Goal: Transaction & Acquisition: Purchase product/service

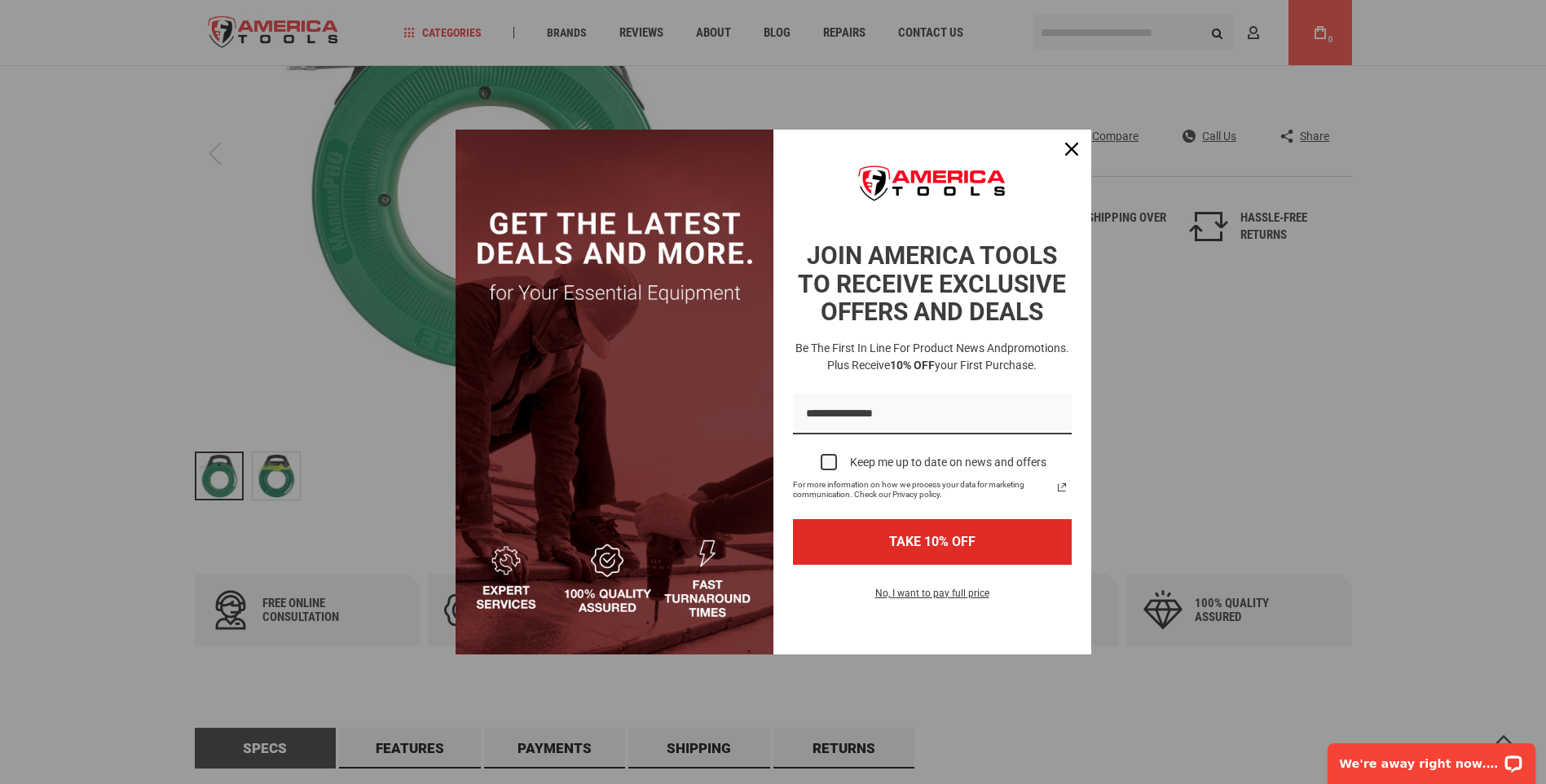
scroll to position [81, 0]
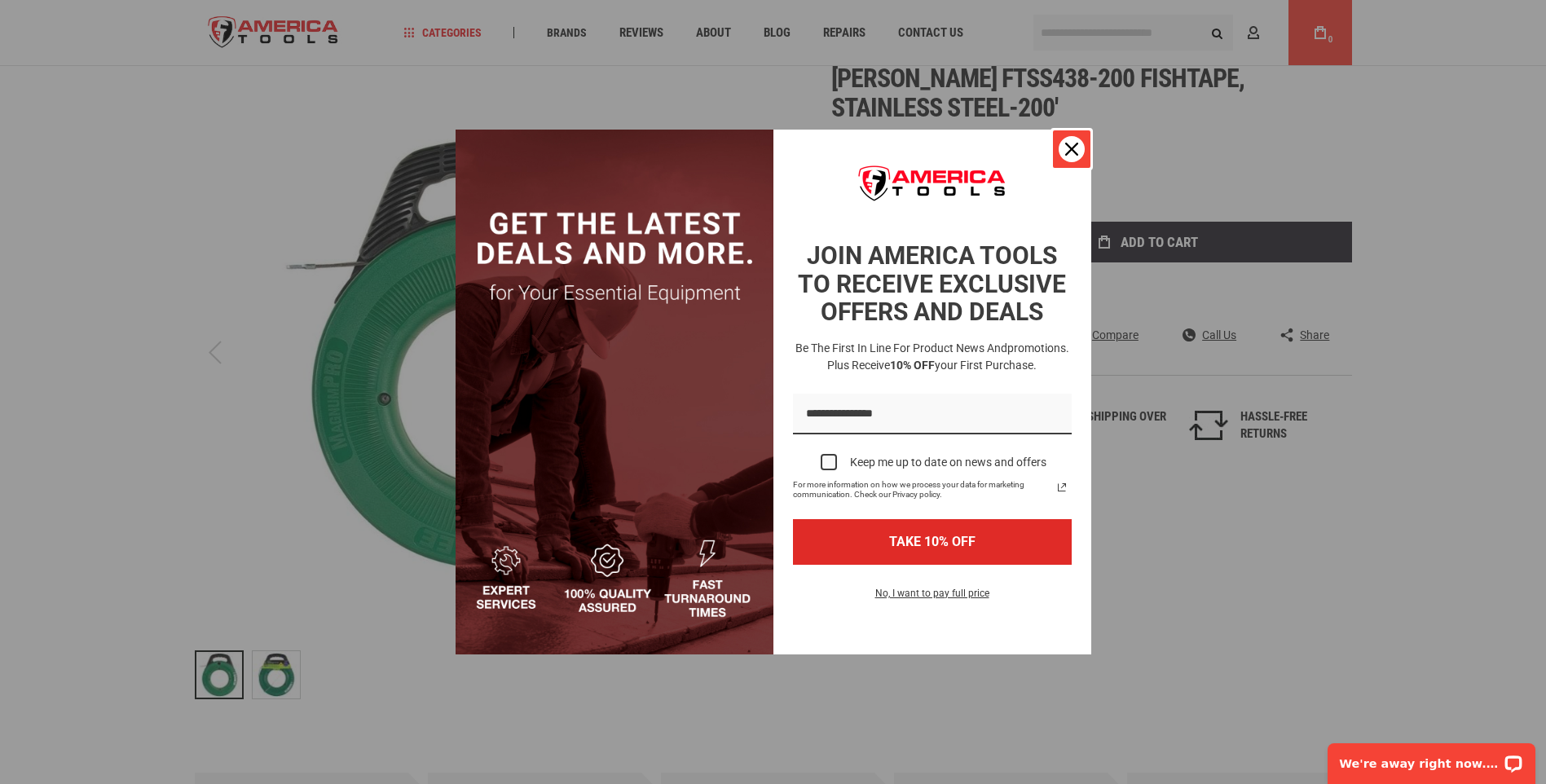
click at [1071, 144] on icon "close icon" at bounding box center [1072, 149] width 13 height 13
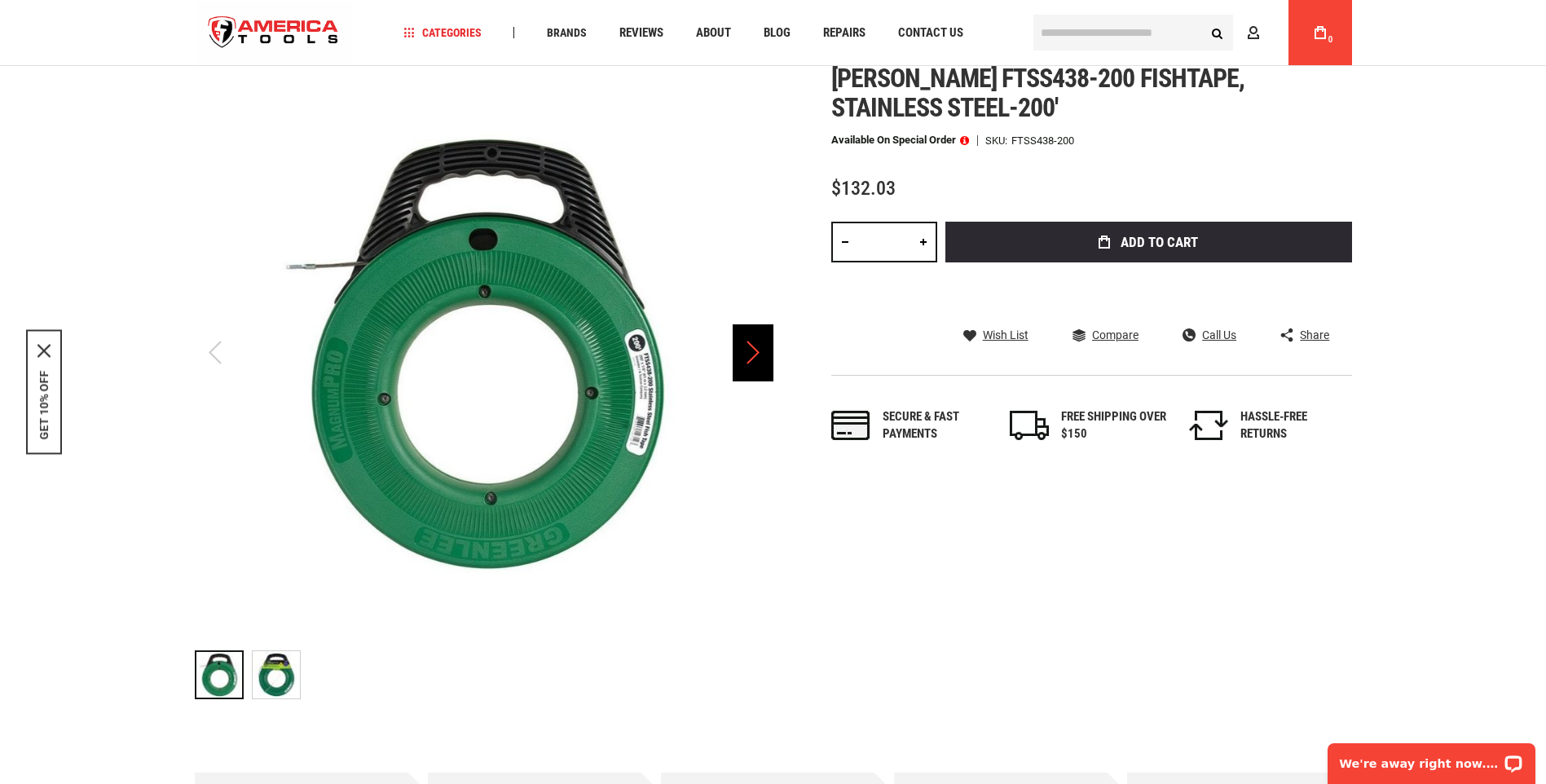
click at [745, 356] on div "Next" at bounding box center [752, 353] width 41 height 57
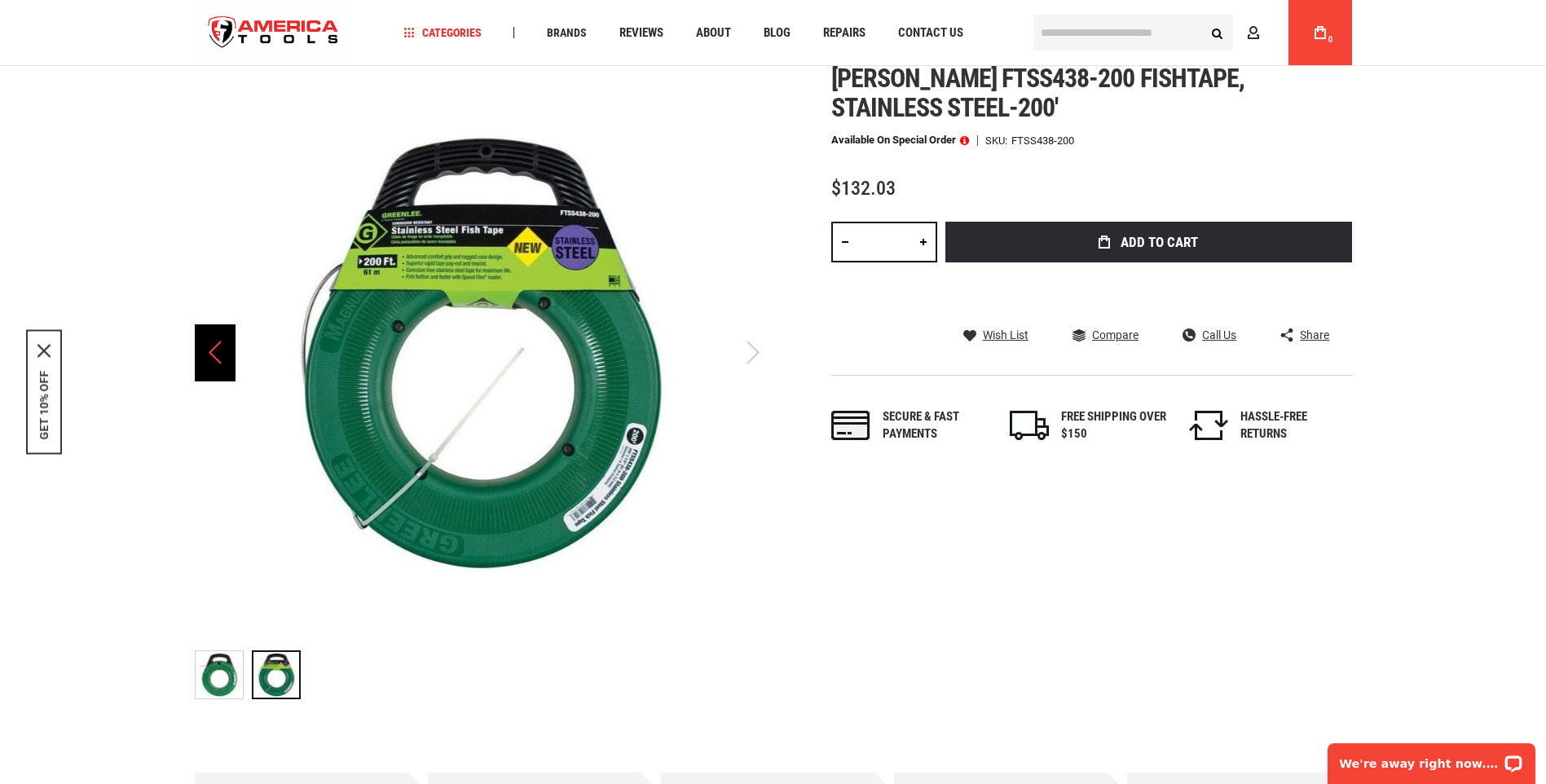
click at [208, 353] on div "Previous" at bounding box center [215, 353] width 41 height 57
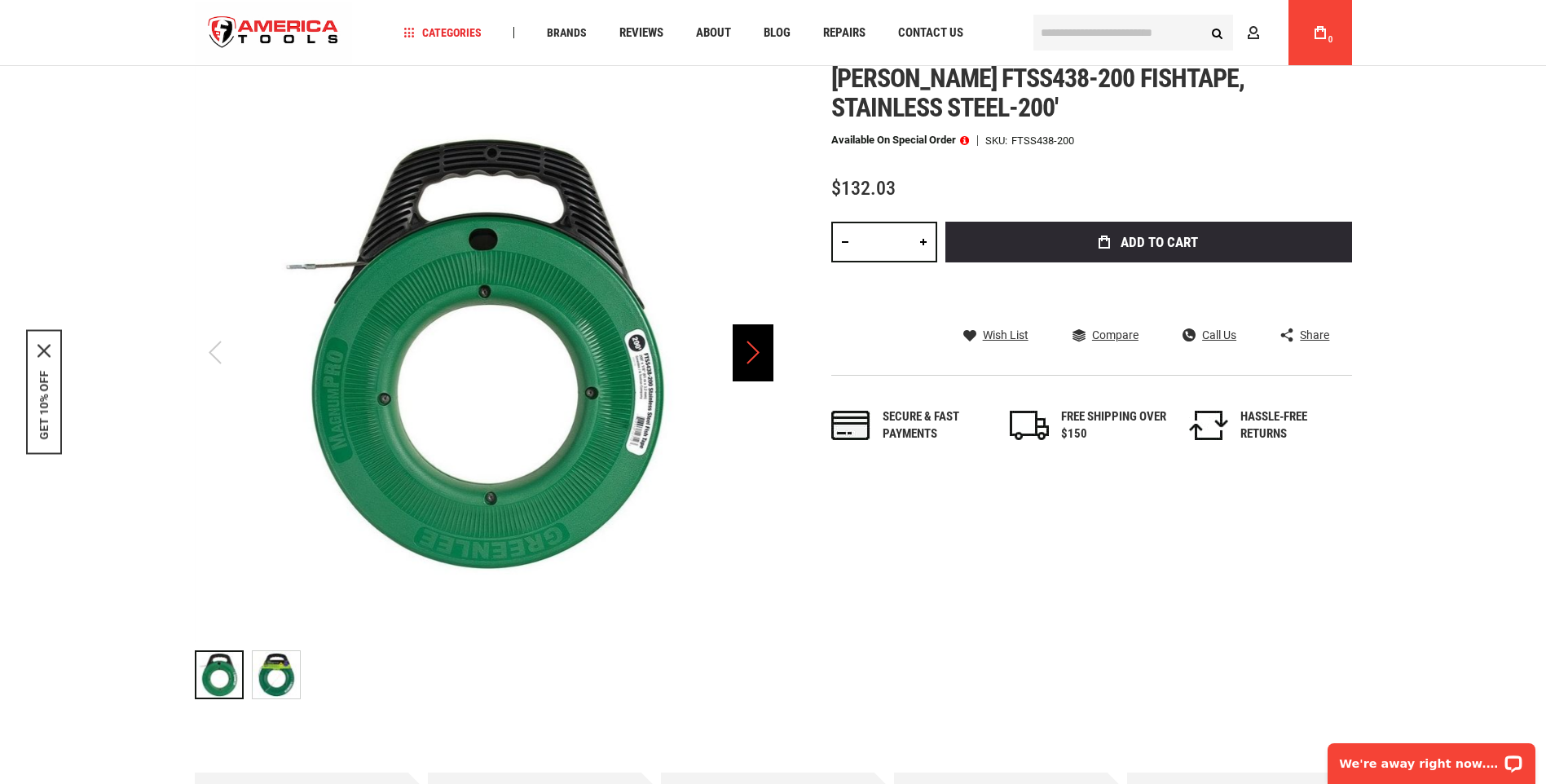
click at [755, 367] on div "Next" at bounding box center [752, 353] width 41 height 57
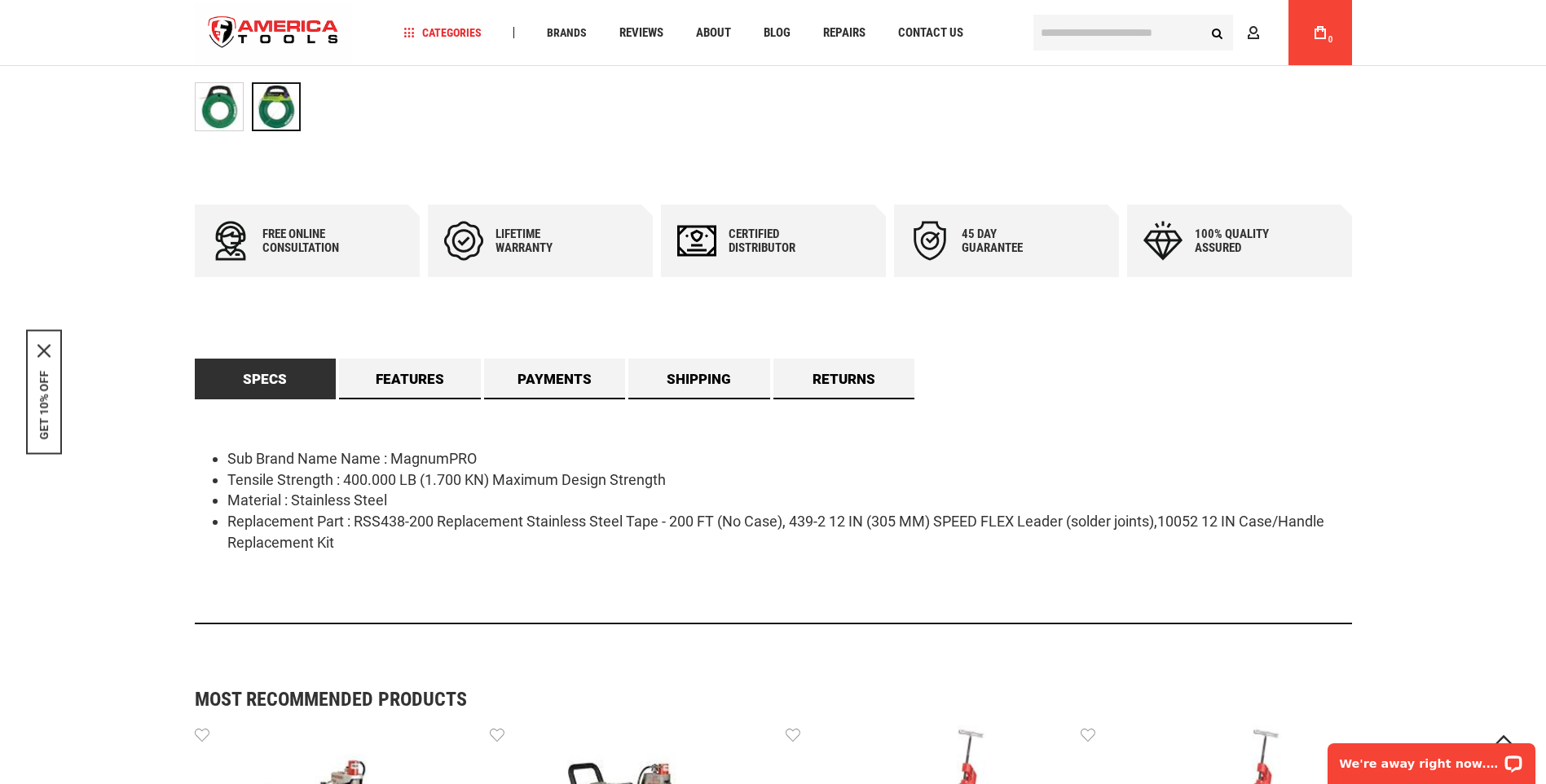
scroll to position [652, 0]
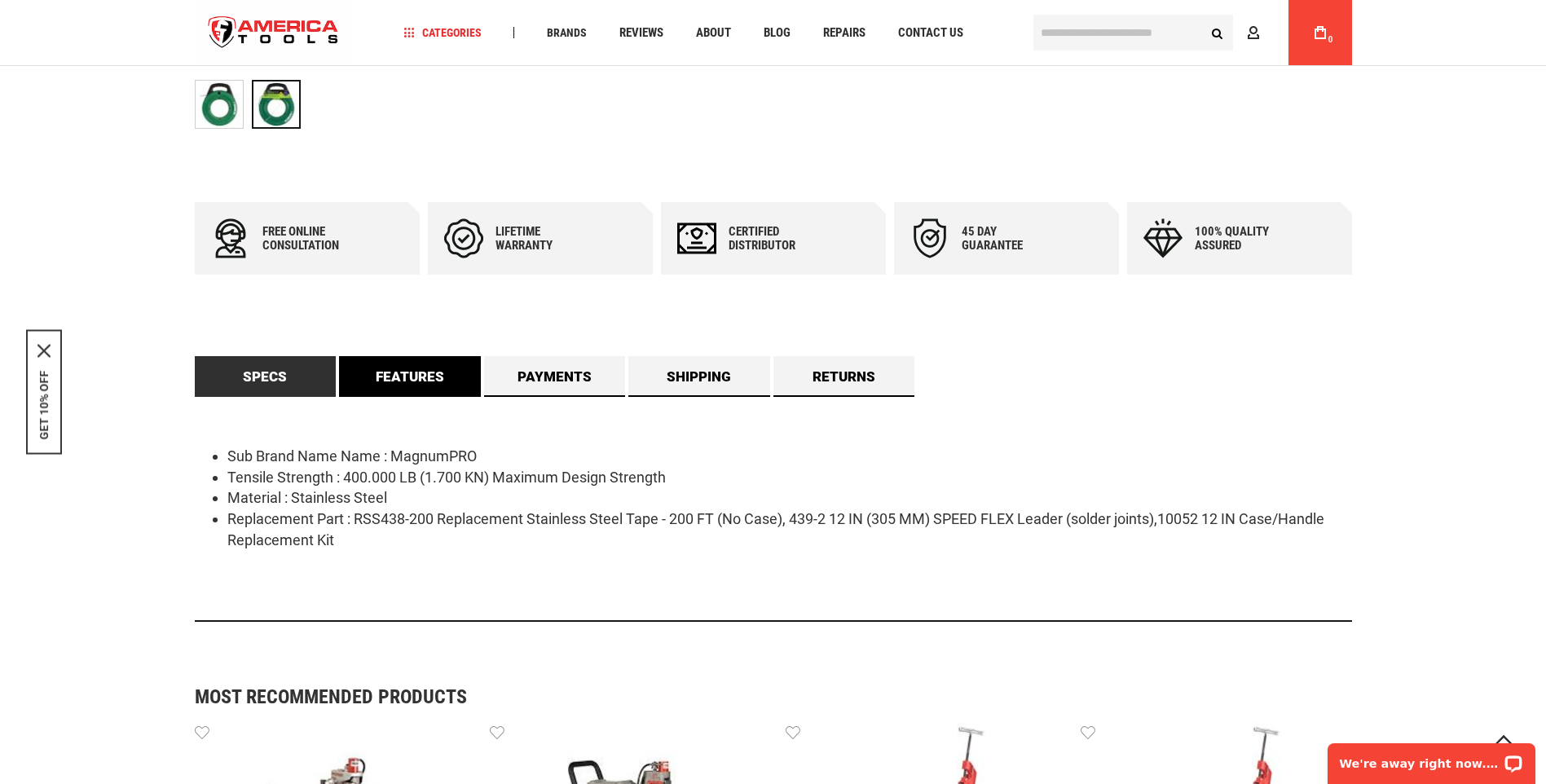
click at [395, 378] on link "Features" at bounding box center [410, 375] width 142 height 41
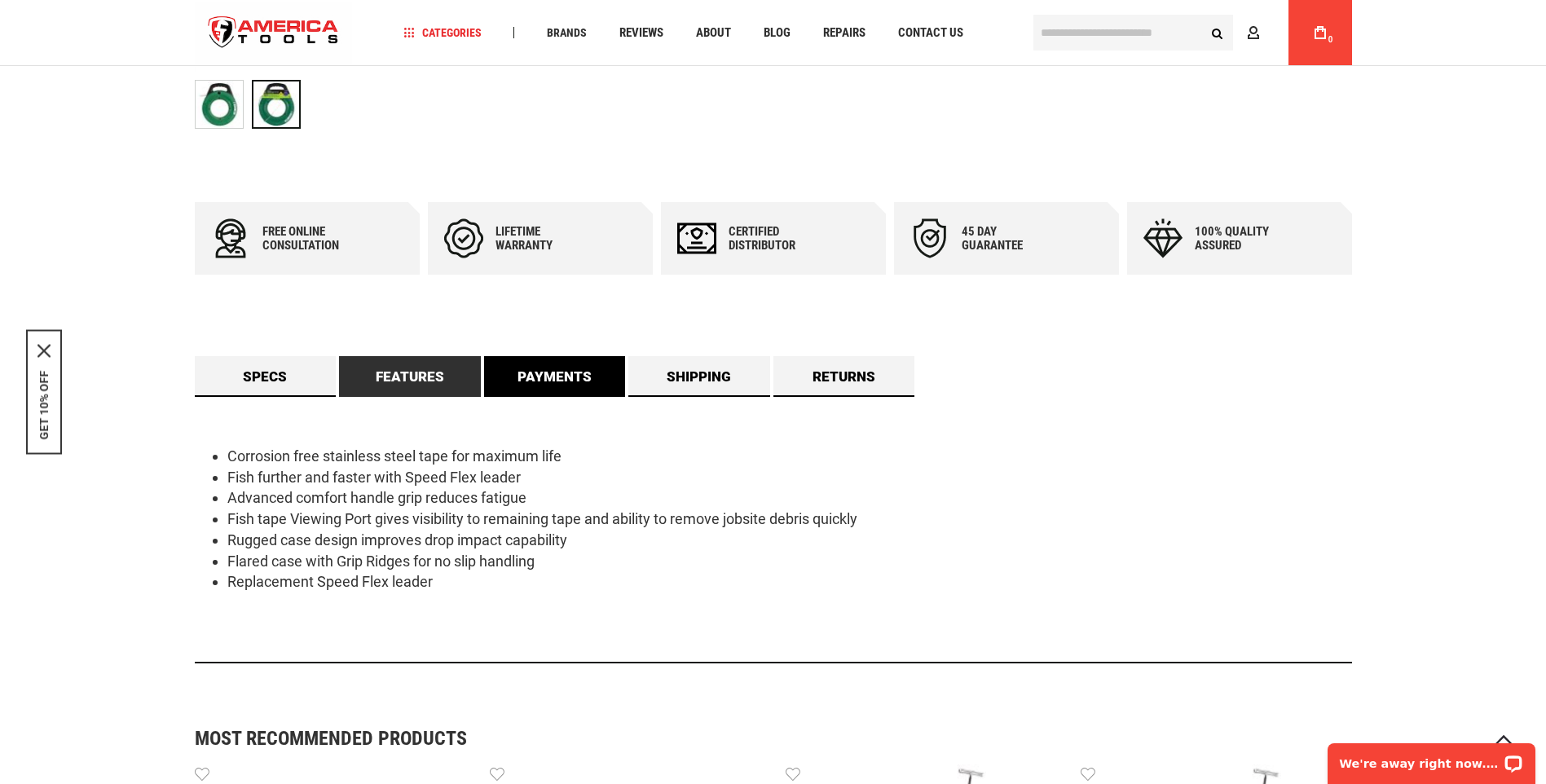
click at [576, 378] on link "Payments" at bounding box center [555, 375] width 142 height 41
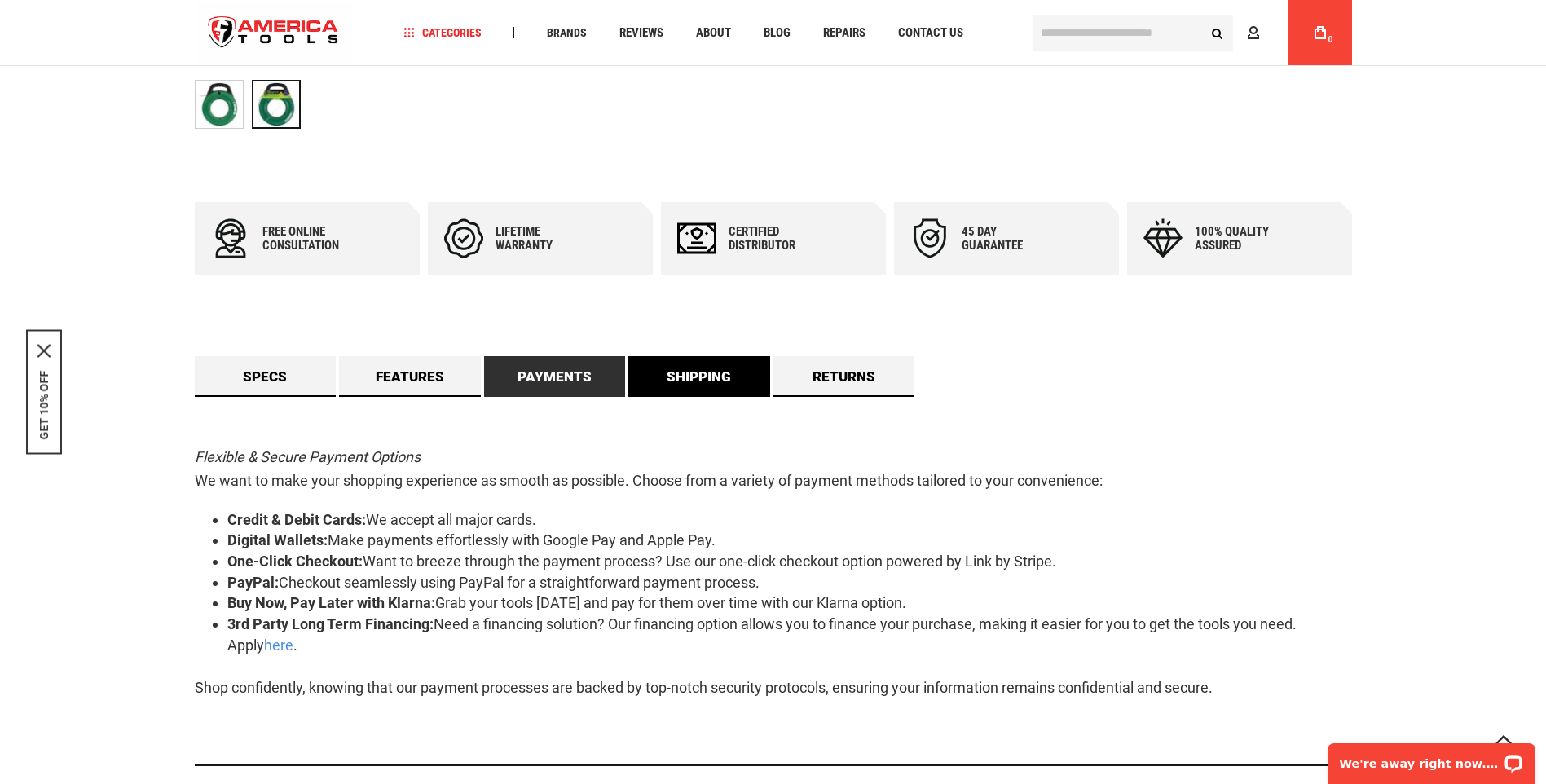
click at [694, 380] on link "Shipping" at bounding box center [699, 375] width 142 height 41
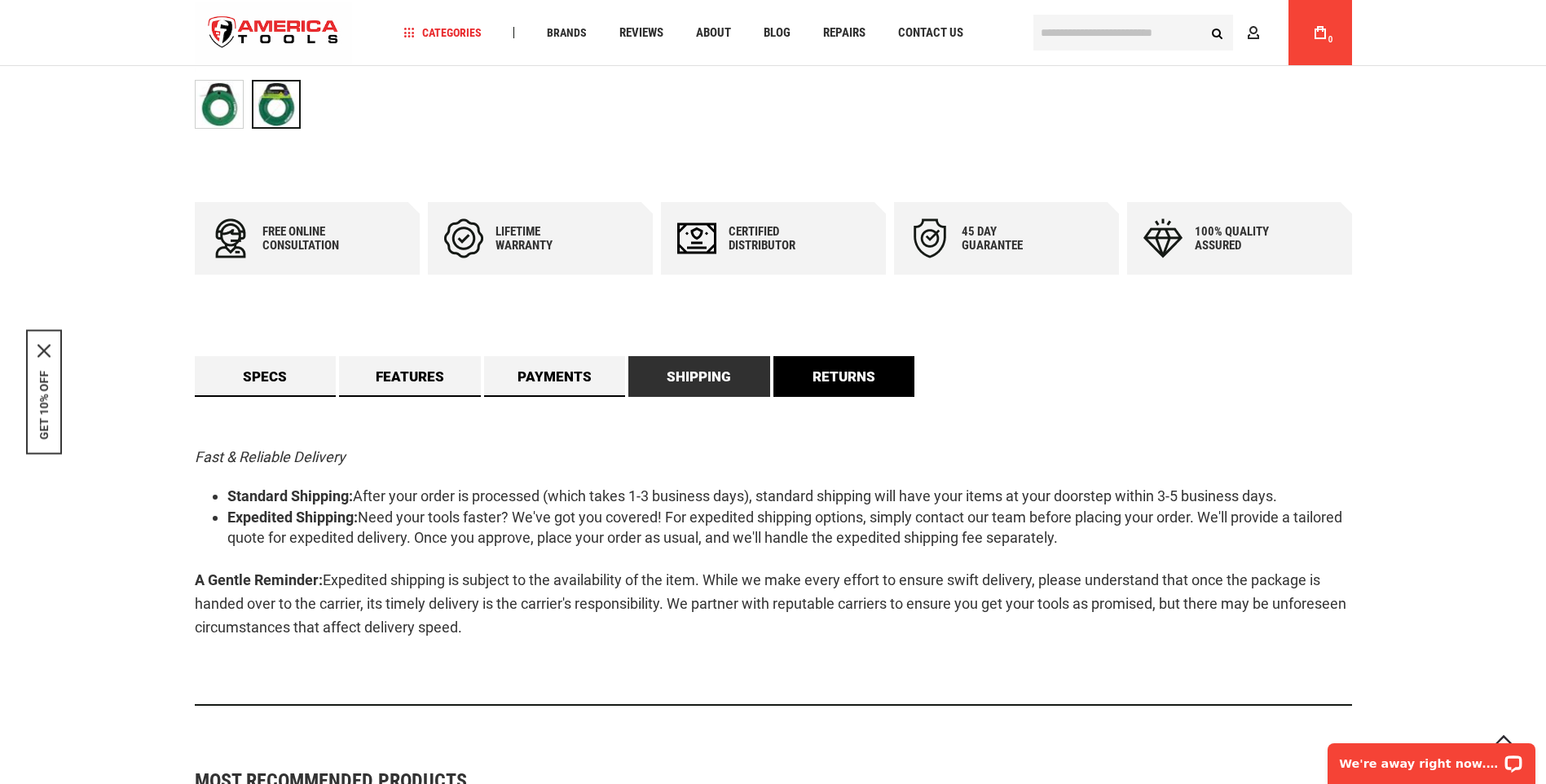
click at [831, 375] on link "Returns" at bounding box center [844, 375] width 142 height 41
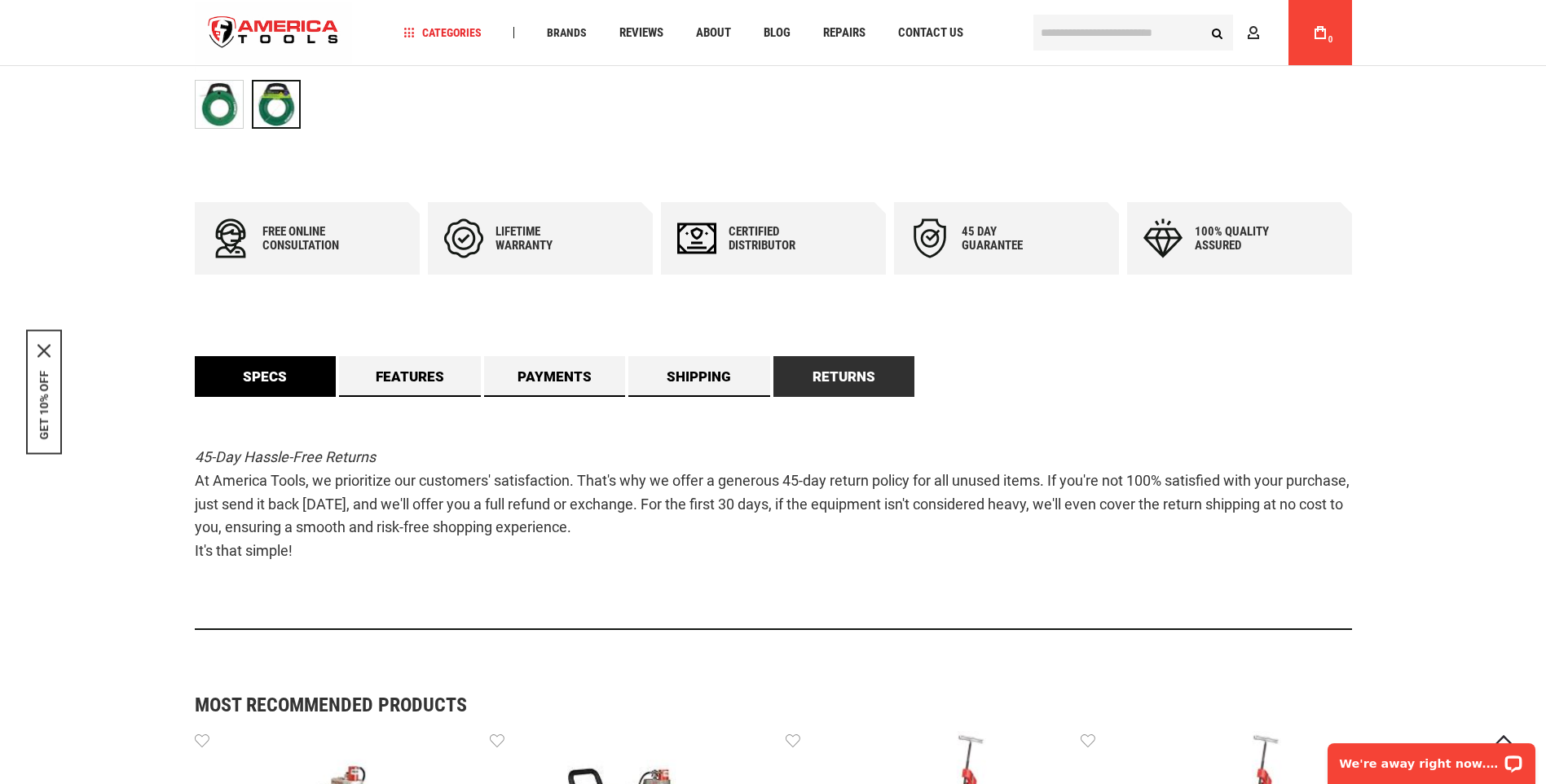
click at [232, 394] on link "Specs" at bounding box center [266, 375] width 142 height 41
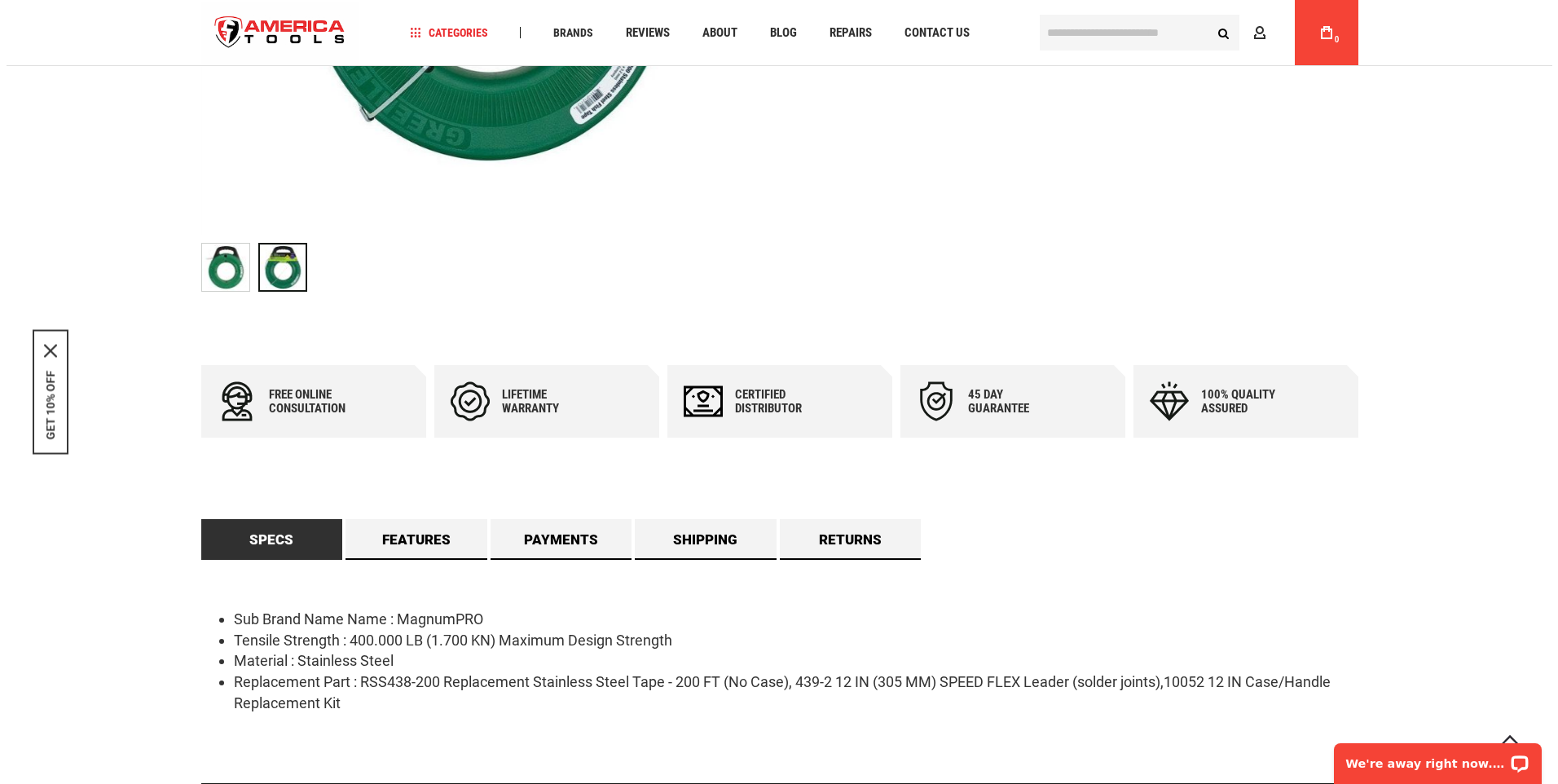
scroll to position [0, 0]
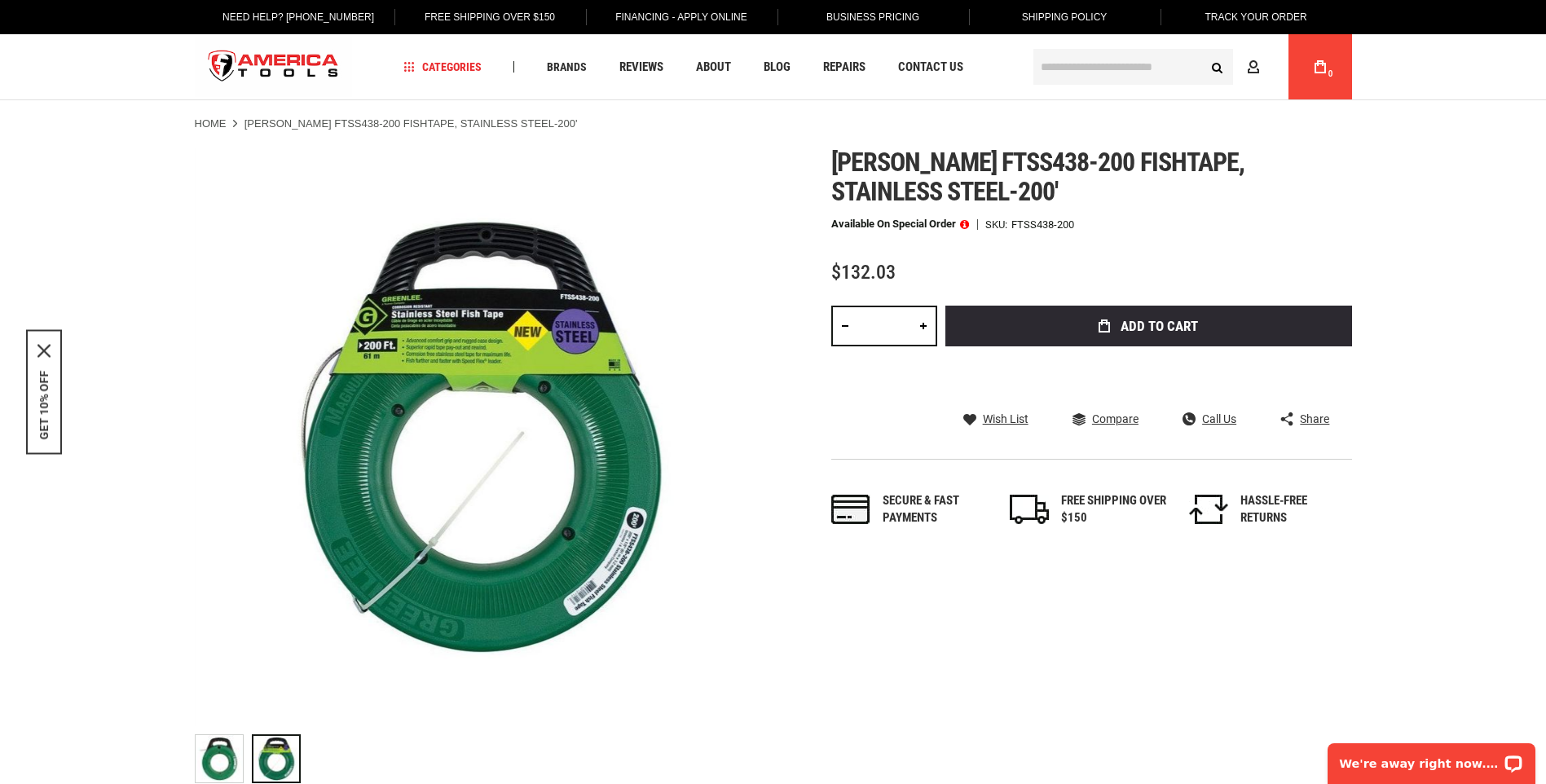
click at [922, 322] on link at bounding box center [922, 325] width 27 height 41
click at [922, 322] on link at bounding box center [922, 325] width 27 height 41
type input "*"
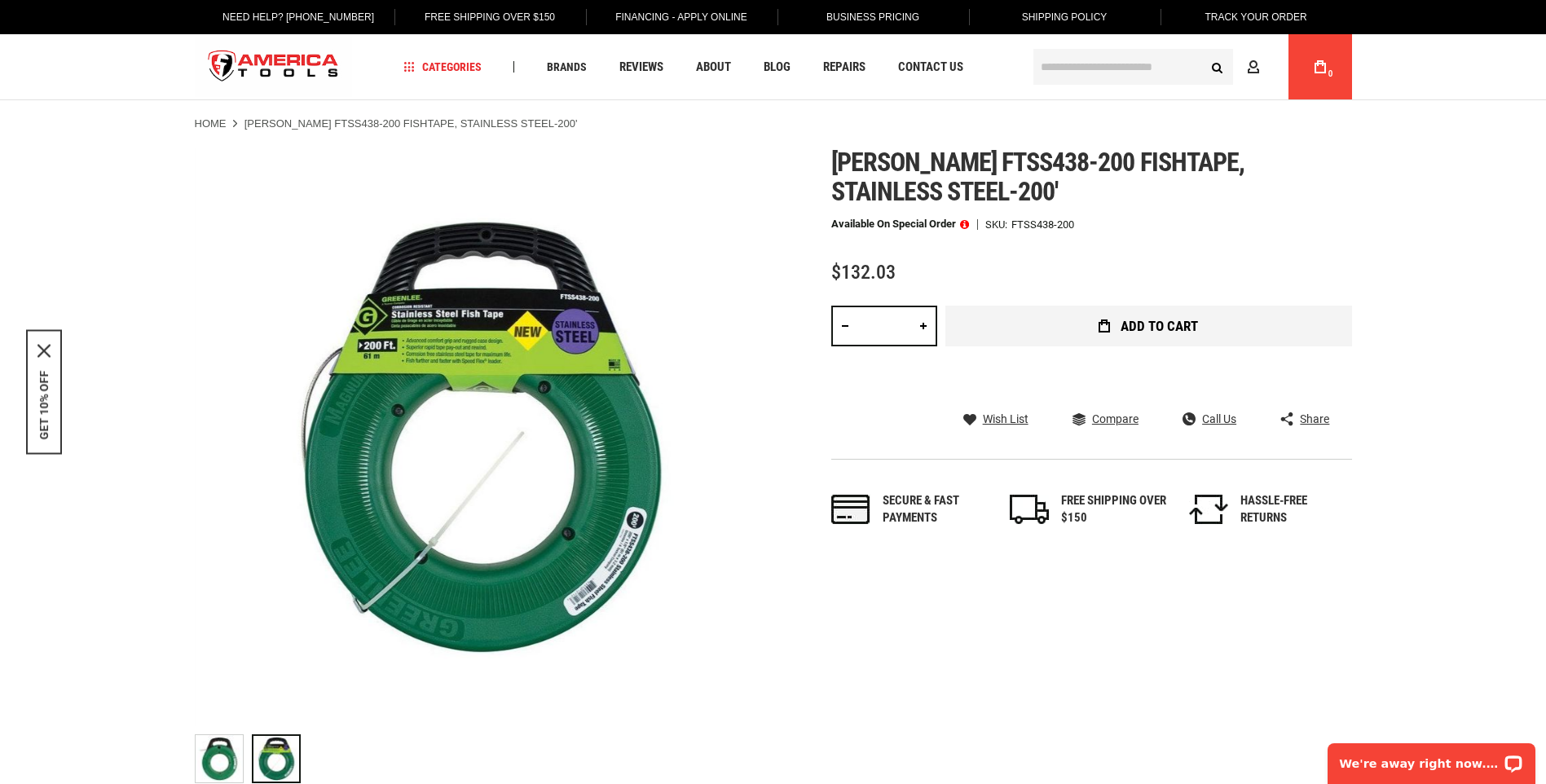
click at [1003, 317] on button "Add to Cart" at bounding box center [1149, 325] width 407 height 41
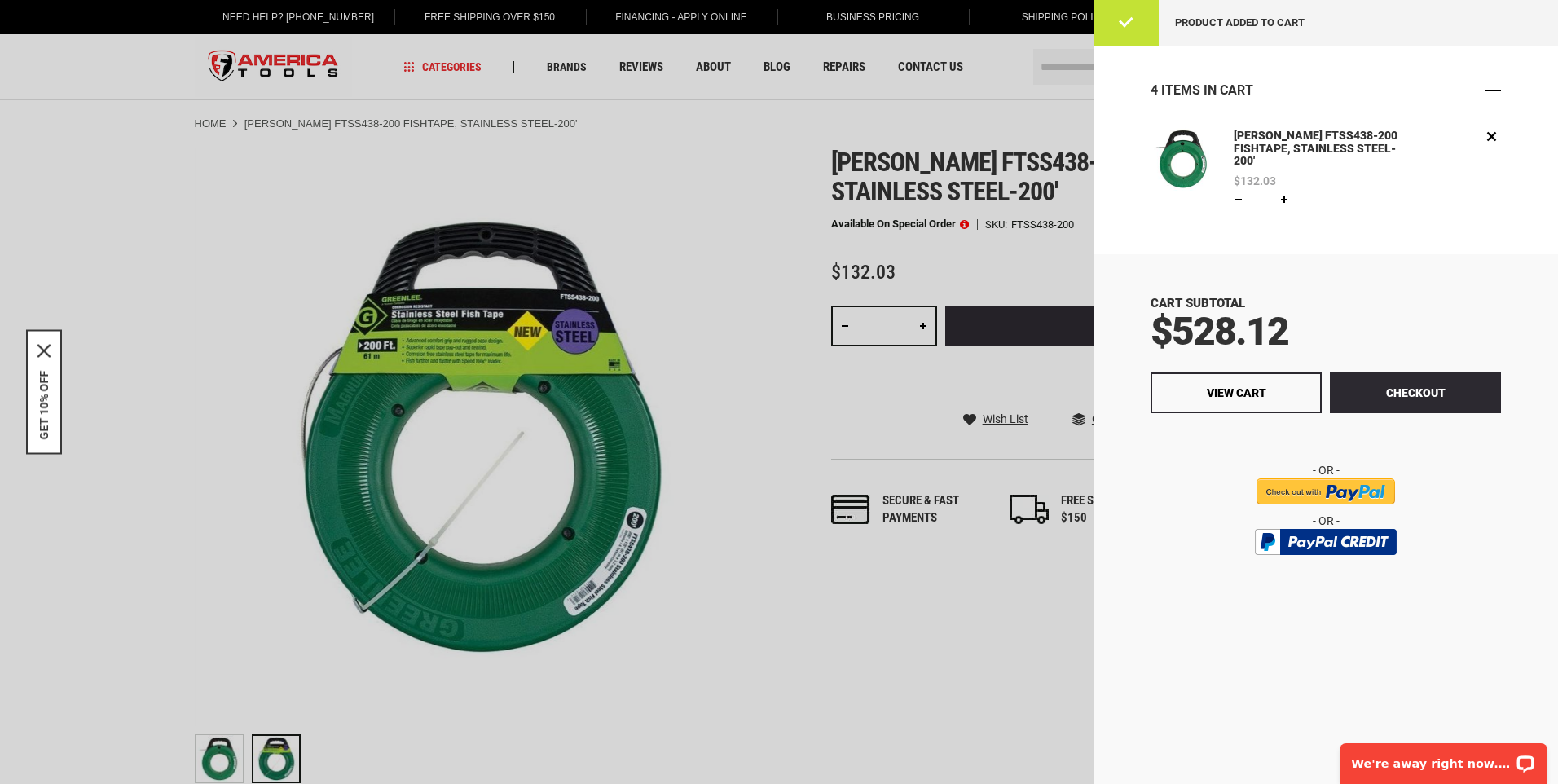
click at [1491, 91] on span "Close" at bounding box center [1492, 90] width 16 height 16
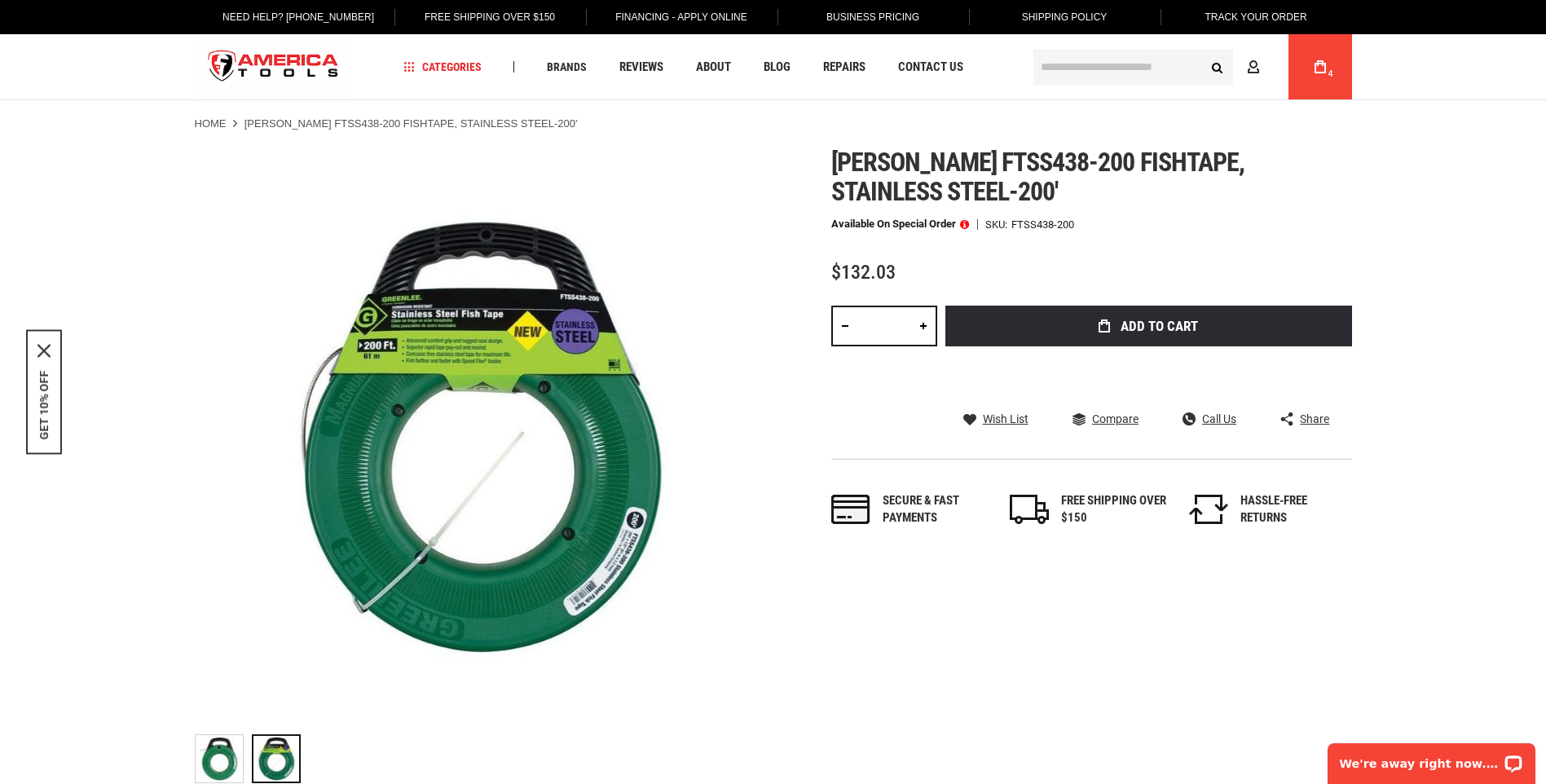
click at [966, 224] on span at bounding box center [964, 224] width 9 height 11
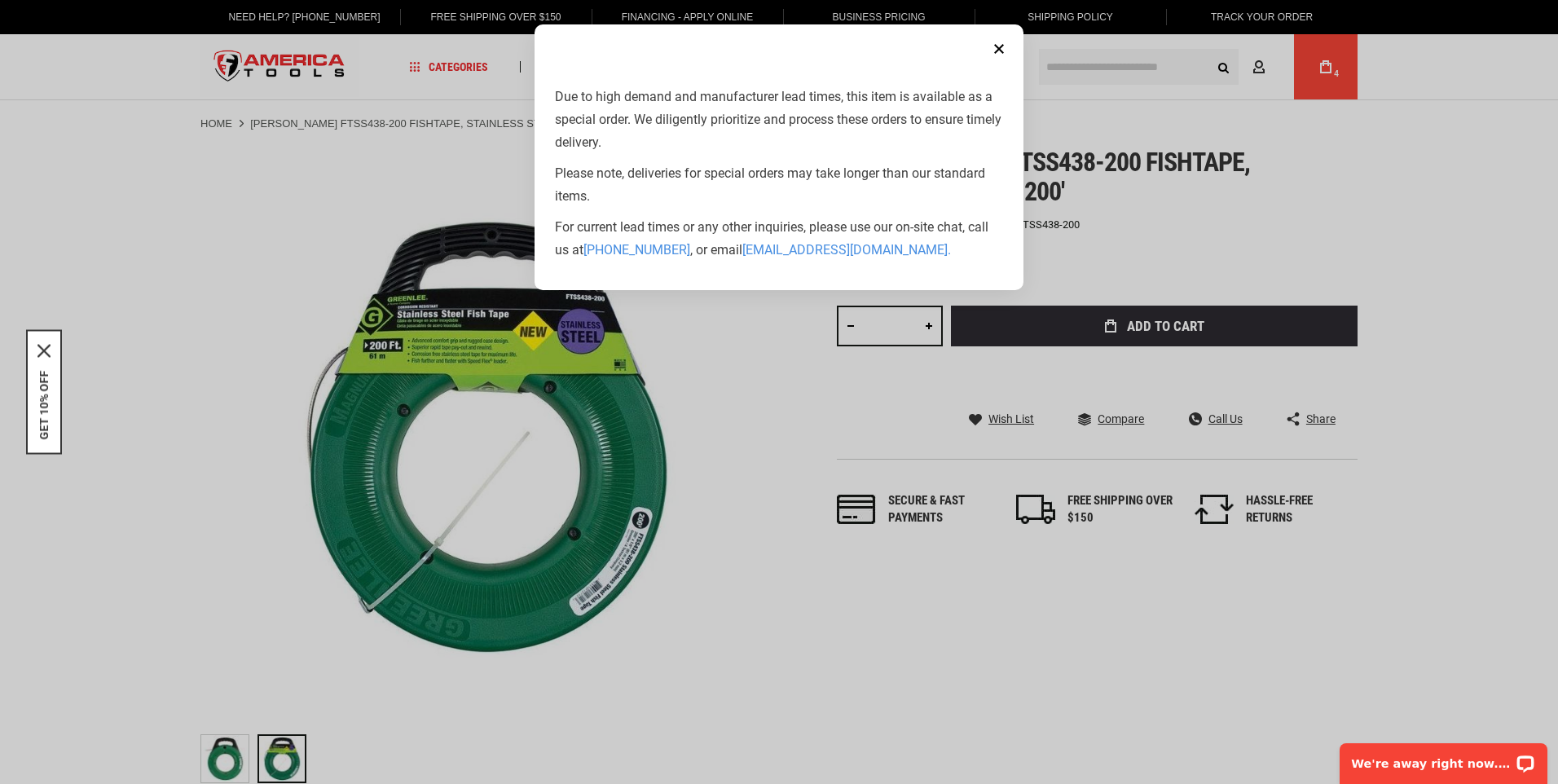
click at [1003, 51] on button "Close" at bounding box center [999, 48] width 32 height 32
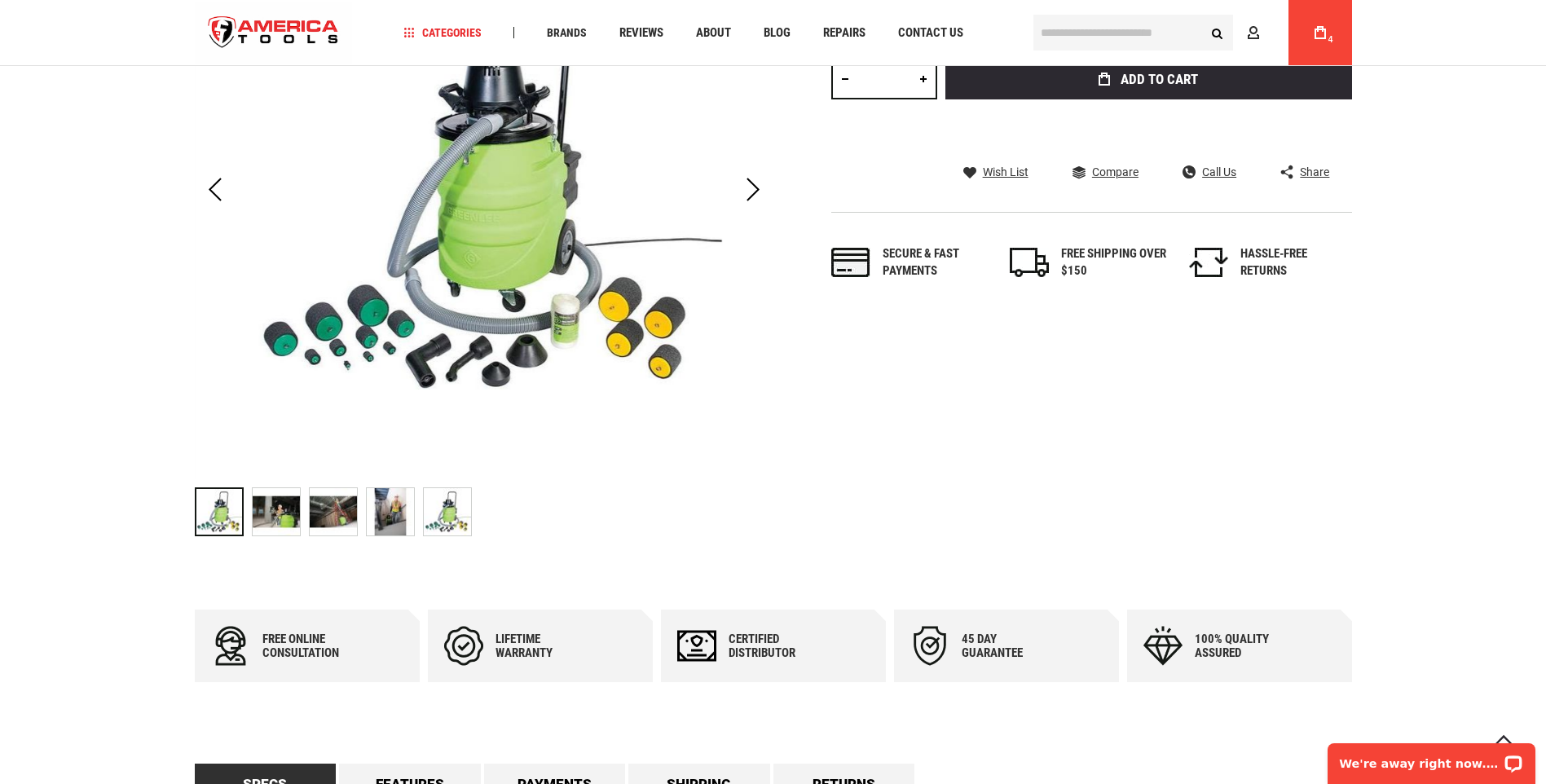
click at [273, 517] on img "GREENLEE 690-15 POWER FISHING SYSTEM (690) (15' HOSE)" at bounding box center [276, 512] width 47 height 47
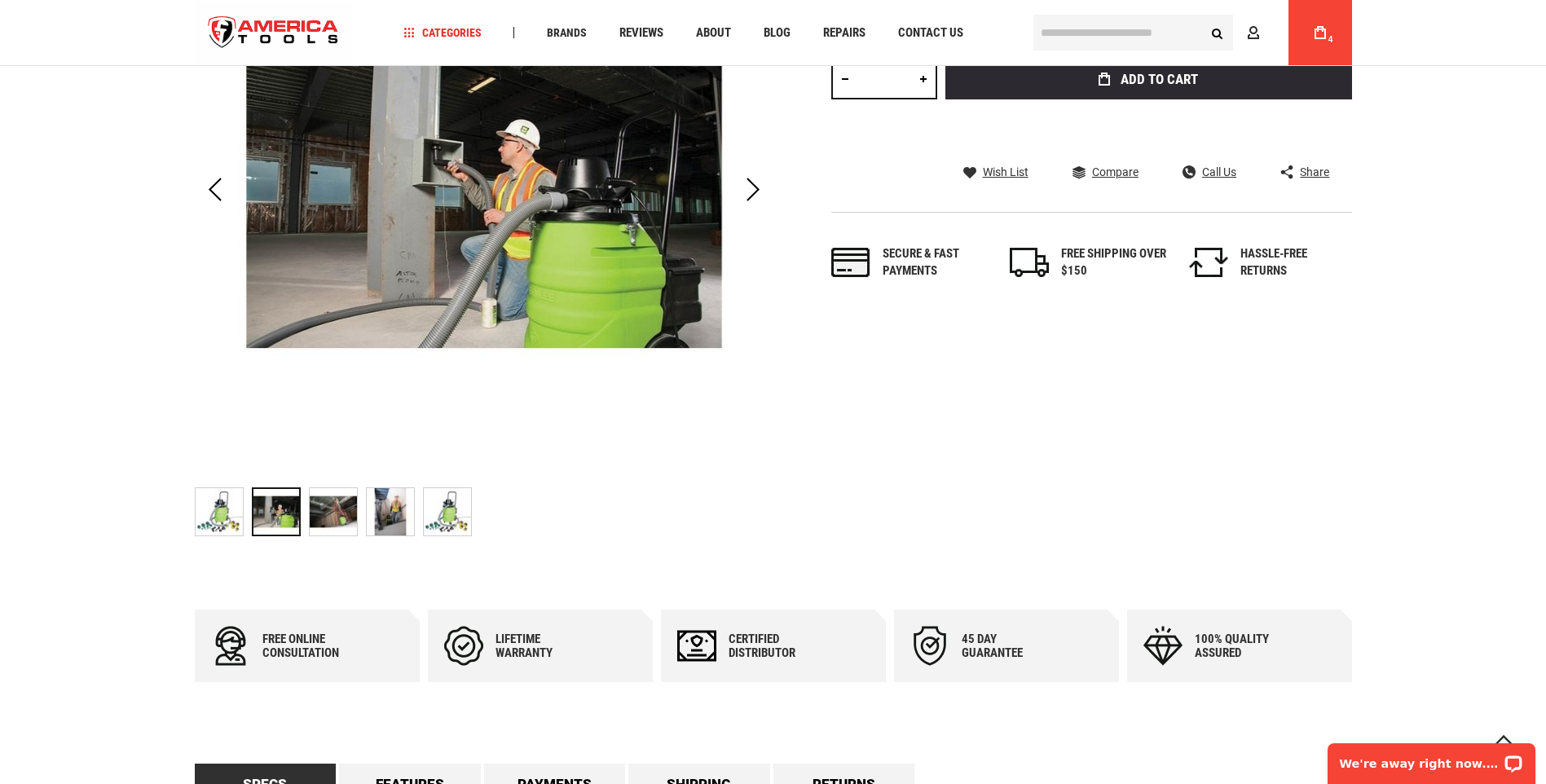
click at [324, 516] on img "GREENLEE 690-15 POWER FISHING SYSTEM (690) (15' HOSE)" at bounding box center [333, 512] width 47 height 47
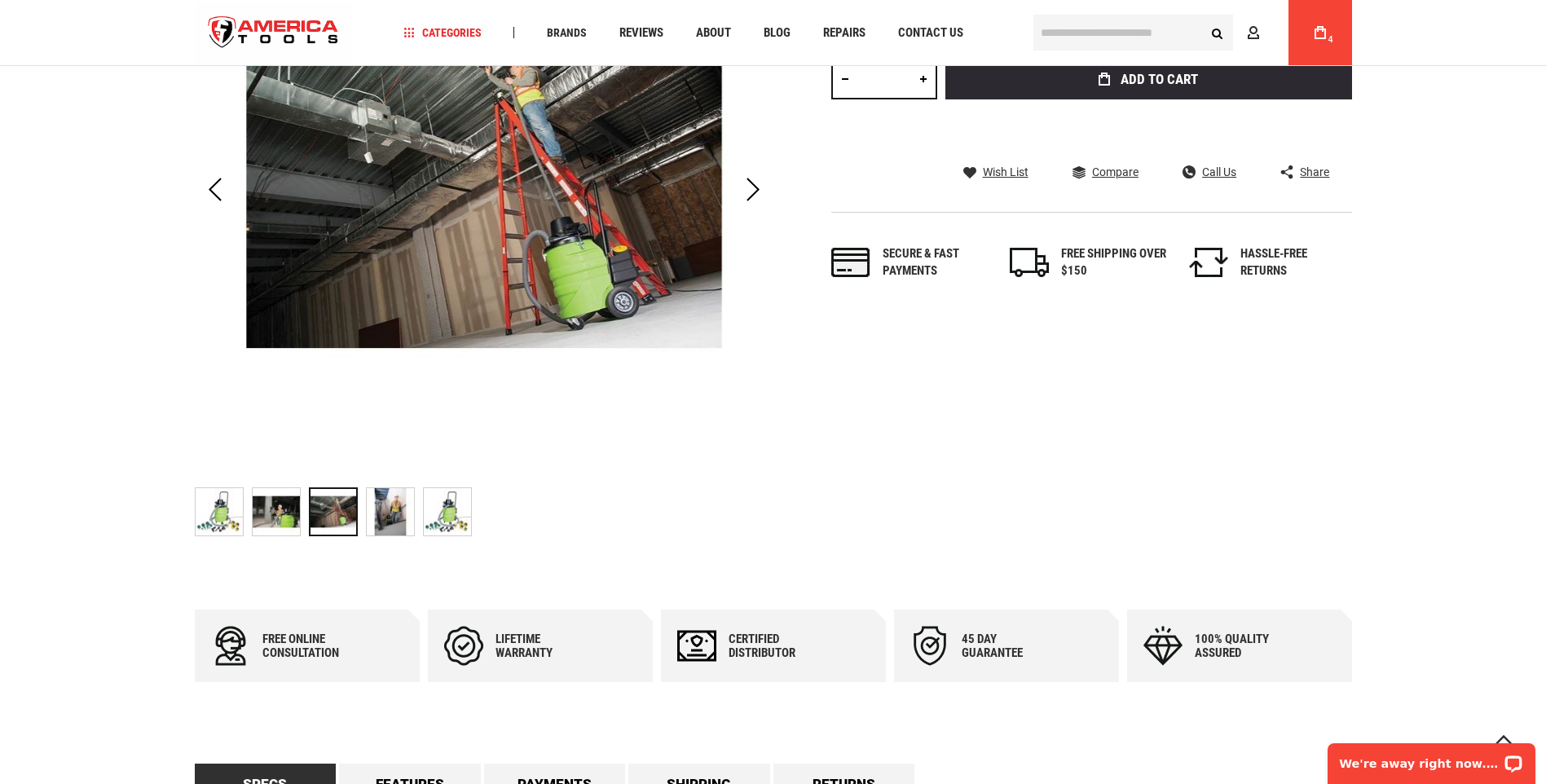
click at [353, 520] on div at bounding box center [333, 512] width 49 height 49
click at [334, 522] on div at bounding box center [333, 512] width 49 height 49
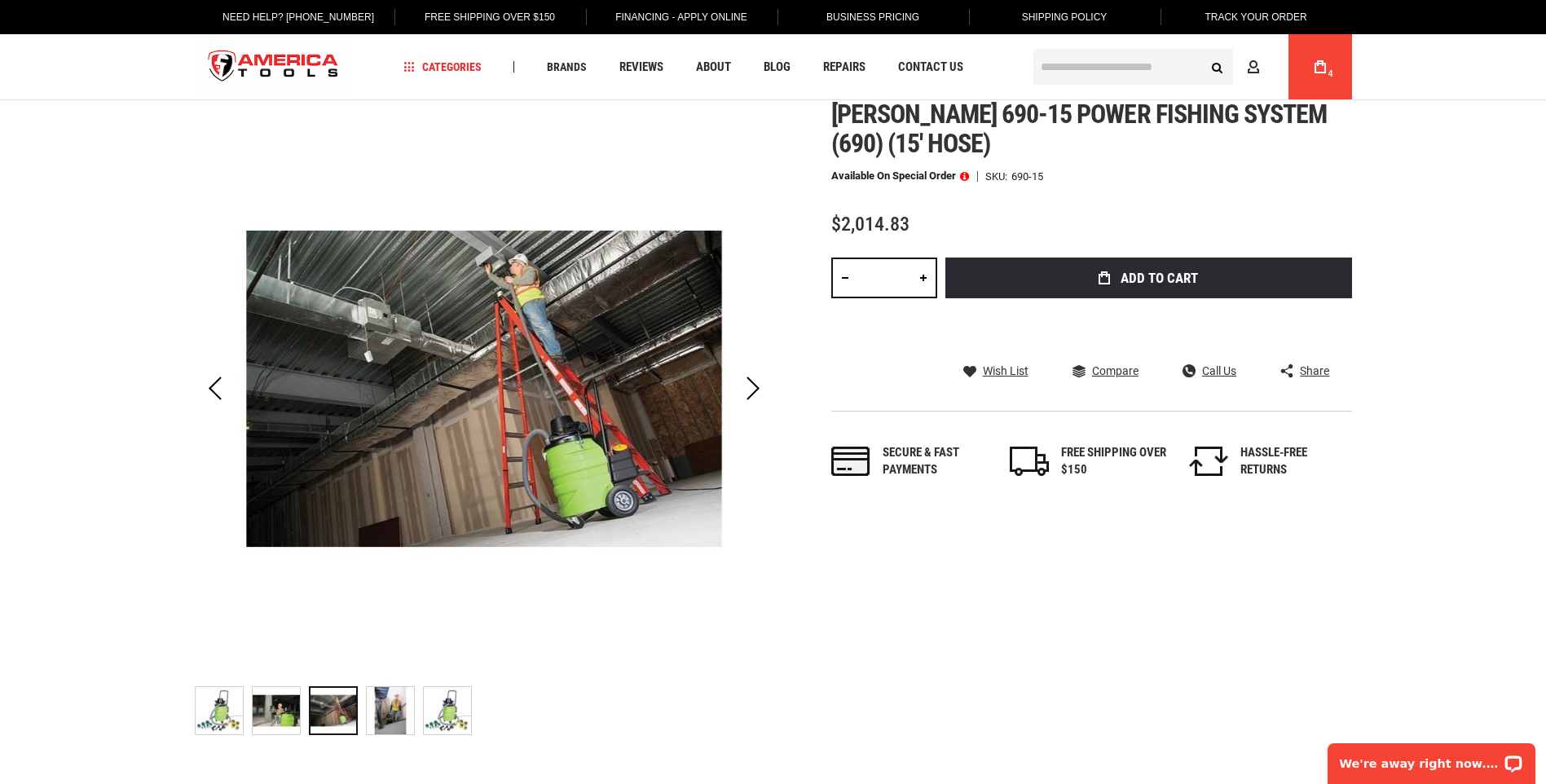
scroll to position [81, 0]
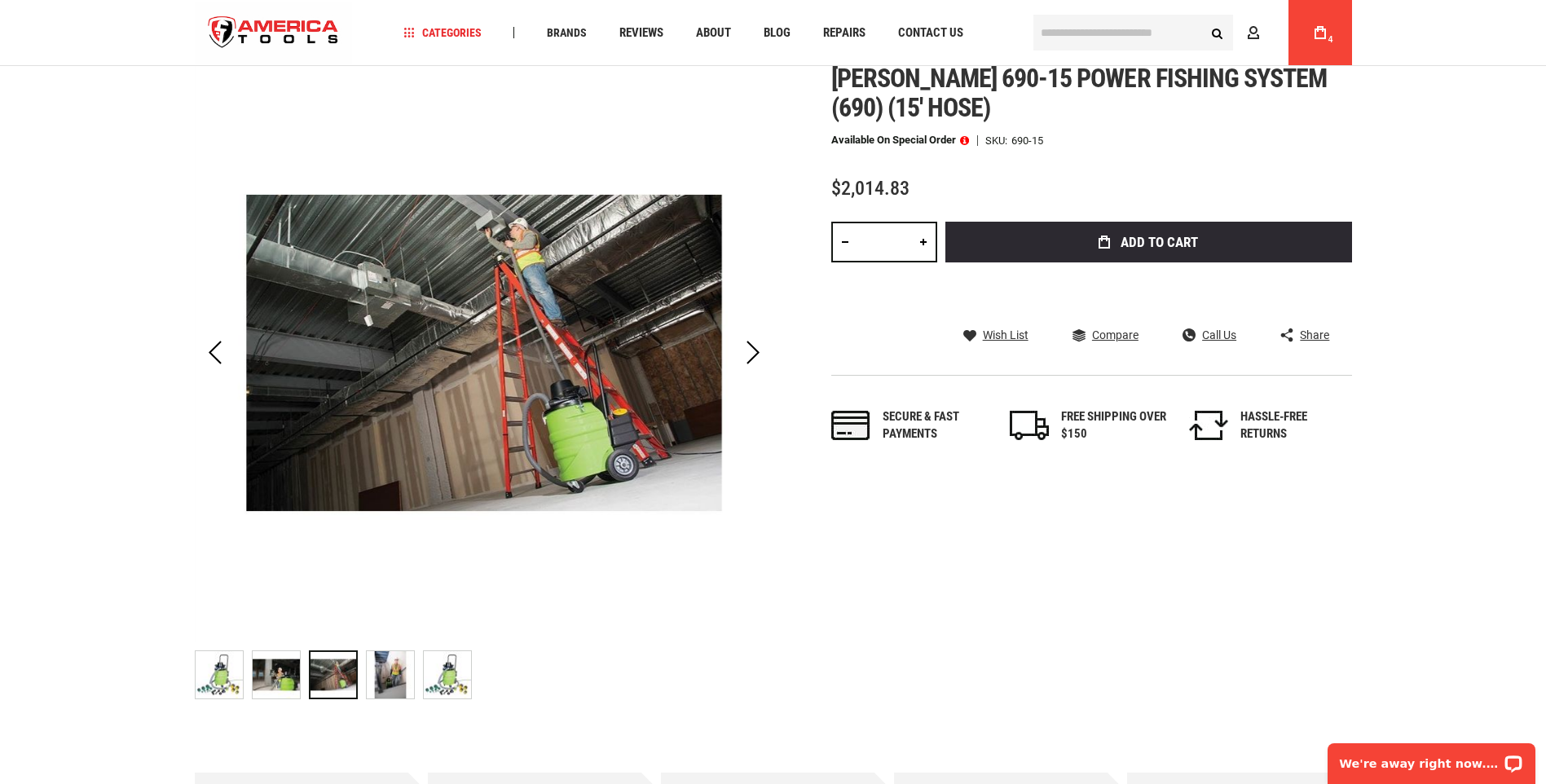
click at [384, 673] on img "GREENLEE 690-15 POWER FISHING SYSTEM (690) (15' HOSE)" at bounding box center [391, 674] width 47 height 47
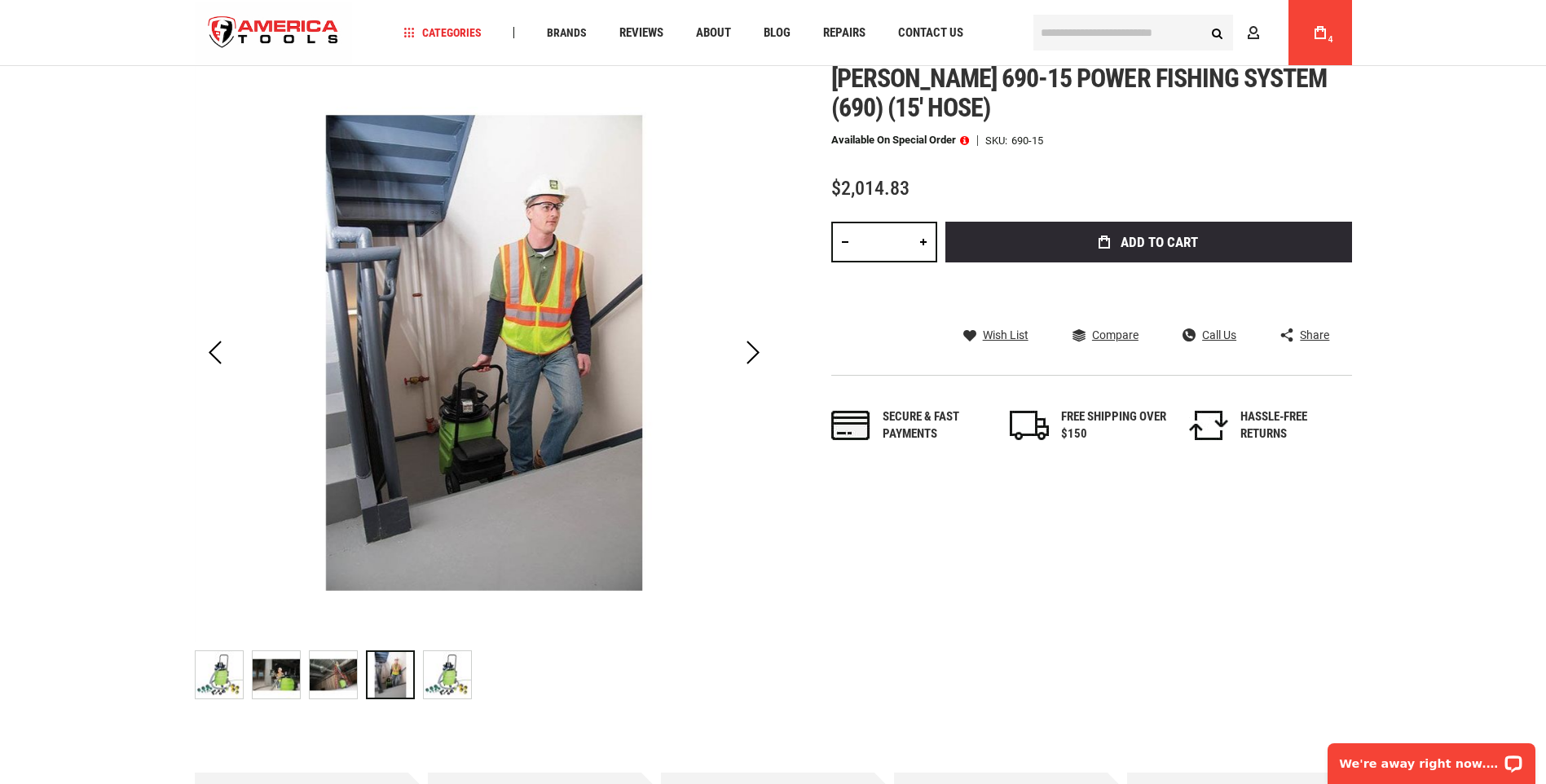
click at [465, 686] on img "GREENLEE 690-15 POWER FISHING SYSTEM (690) (15' HOSE)" at bounding box center [448, 674] width 47 height 47
